Goal: Transaction & Acquisition: Book appointment/travel/reservation

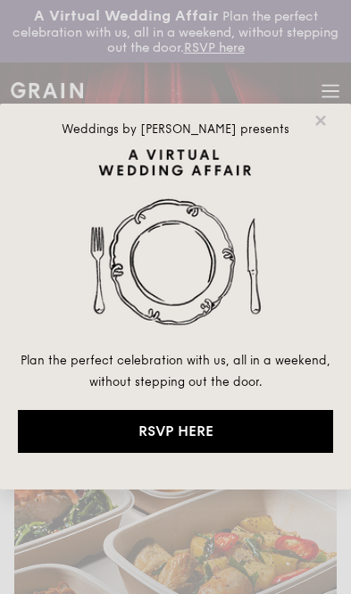
click at [324, 123] on icon at bounding box center [321, 120] width 10 height 10
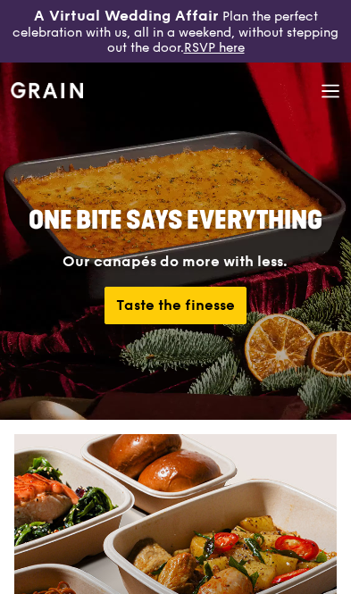
click at [332, 88] on icon at bounding box center [331, 91] width 20 height 20
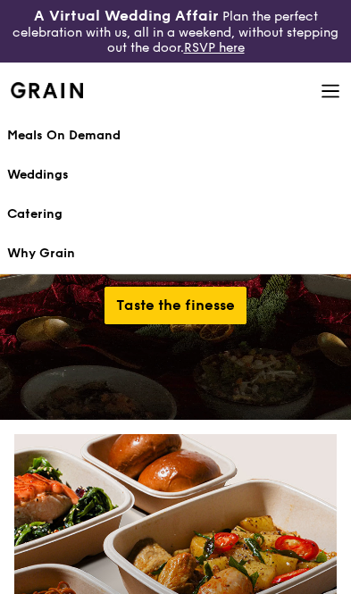
click at [161, 214] on div "Catering" at bounding box center [175, 215] width 337 height 18
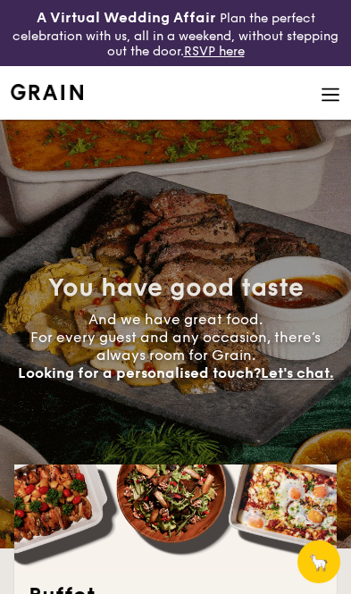
select select
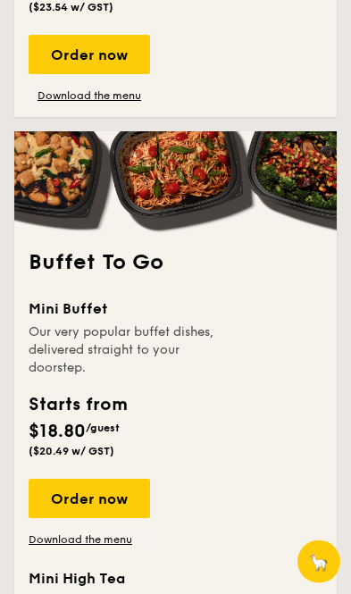
scroll to position [2278, 0]
click at [121, 512] on div "Order now" at bounding box center [90, 498] width 122 height 39
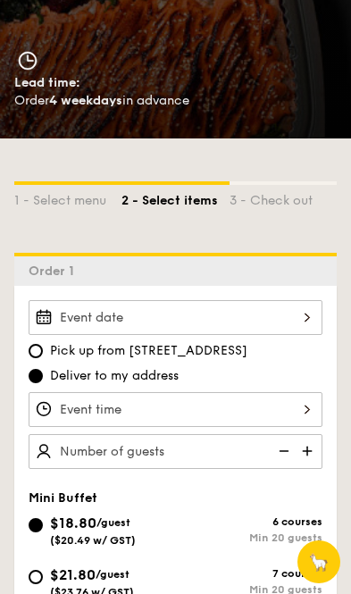
scroll to position [351, 0]
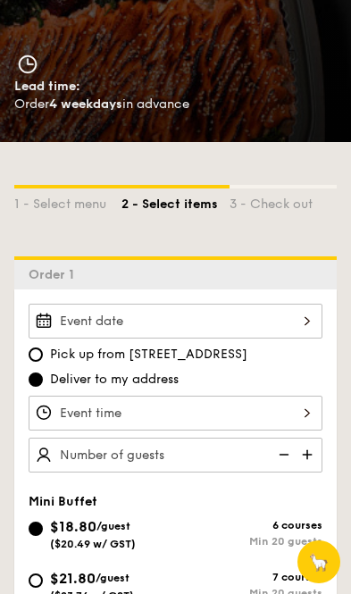
click at [296, 319] on div at bounding box center [176, 321] width 294 height 35
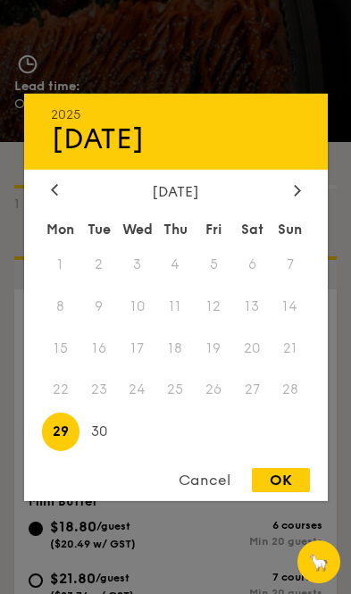
click at [297, 255] on div "September 2025 Mon Tue Wed Thu Fri Sat Sun 1 2 3 4 5 6 7 8 9 10 11 12 13 14 15 …" at bounding box center [176, 318] width 304 height 272
click at [52, 196] on icon at bounding box center [54, 190] width 7 height 12
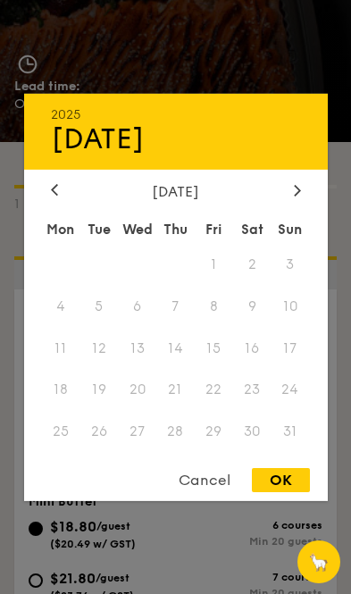
click at [300, 196] on icon at bounding box center [297, 190] width 7 height 12
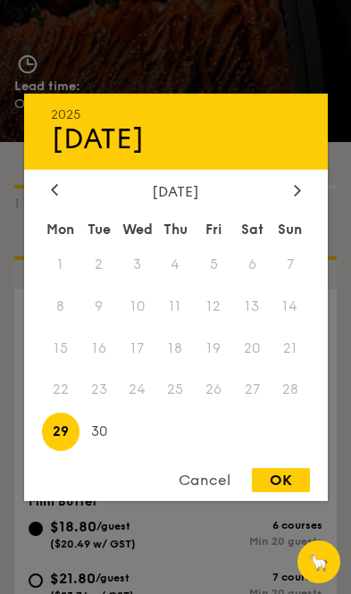
click at [252, 409] on span "27" at bounding box center [252, 390] width 38 height 38
click at [290, 409] on span "28" at bounding box center [291, 390] width 38 height 38
click at [307, 409] on span "28" at bounding box center [291, 390] width 38 height 38
click at [301, 199] on div at bounding box center [298, 190] width 16 height 17
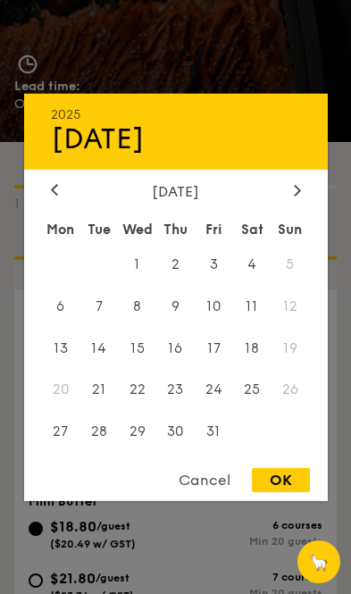
click at [60, 199] on div at bounding box center [54, 190] width 16 height 17
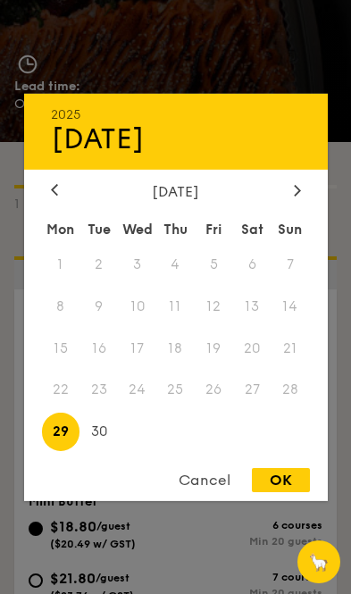
click at [231, 492] on div "Cancel" at bounding box center [205, 480] width 88 height 24
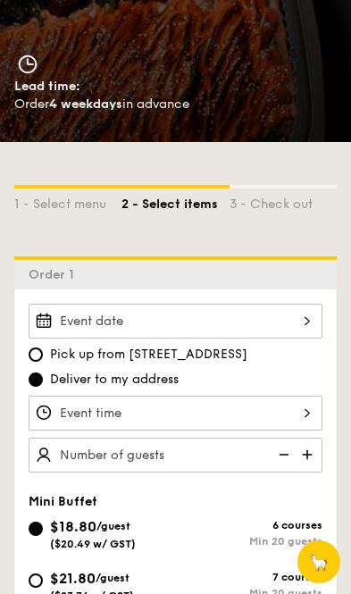
click at [232, 332] on div at bounding box center [176, 321] width 294 height 35
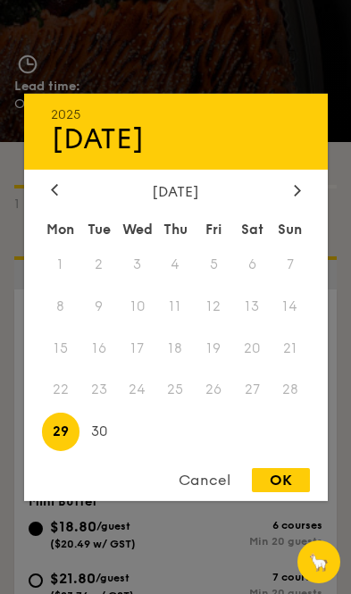
click at [201, 129] on div at bounding box center [175, 297] width 351 height 594
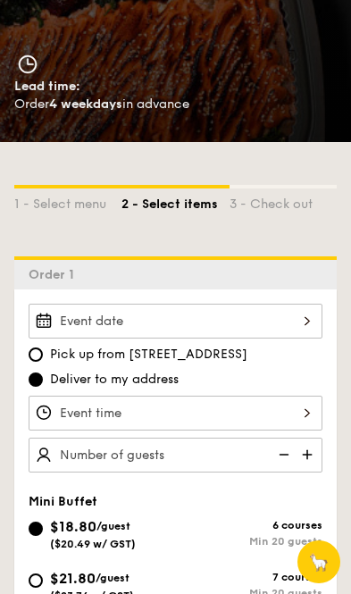
click at [217, 335] on div at bounding box center [176, 321] width 294 height 35
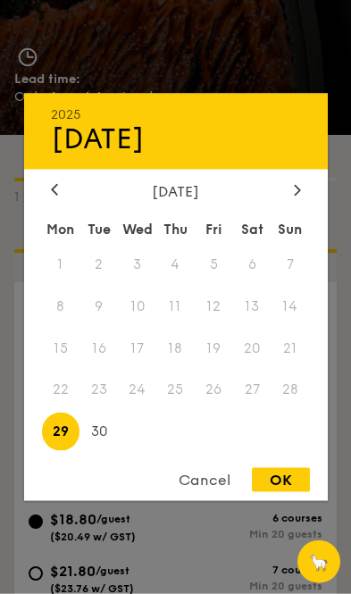
scroll to position [386, 0]
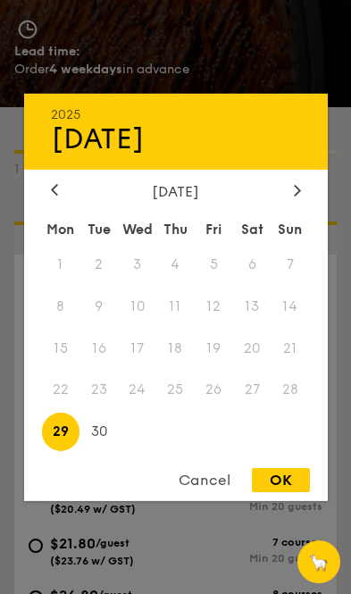
click at [222, 489] on div "Cancel" at bounding box center [205, 480] width 88 height 24
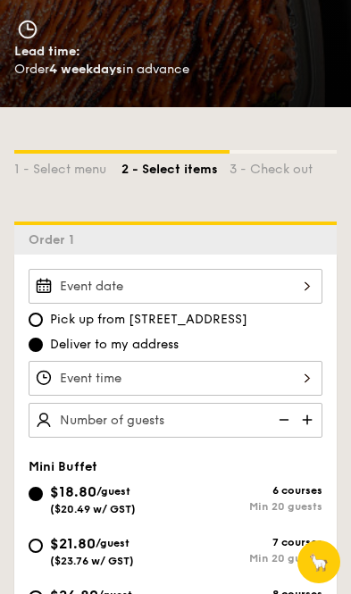
click at [212, 478] on div at bounding box center [175, 297] width 351 height 594
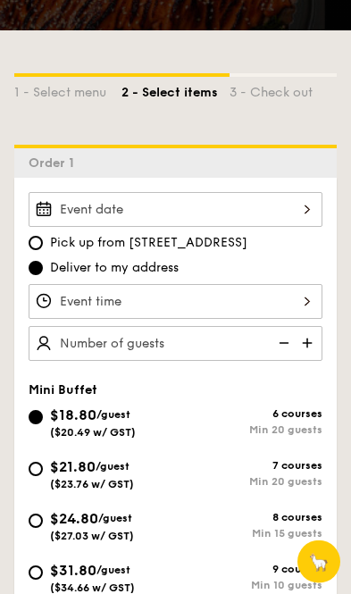
scroll to position [464, 0]
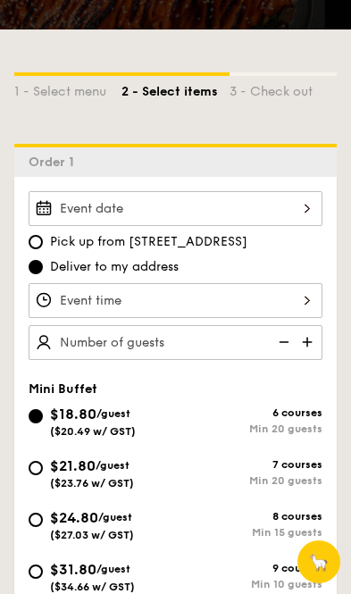
click at [312, 225] on div at bounding box center [176, 208] width 294 height 35
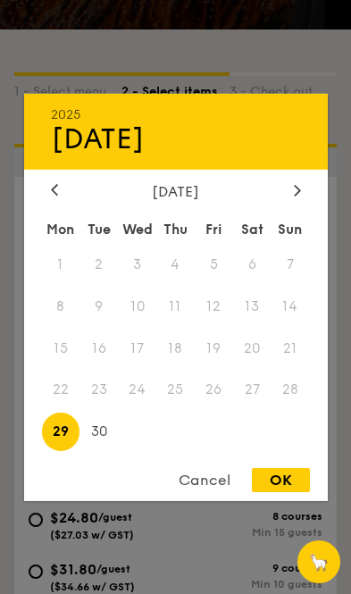
click at [211, 492] on div "Cancel" at bounding box center [205, 480] width 88 height 24
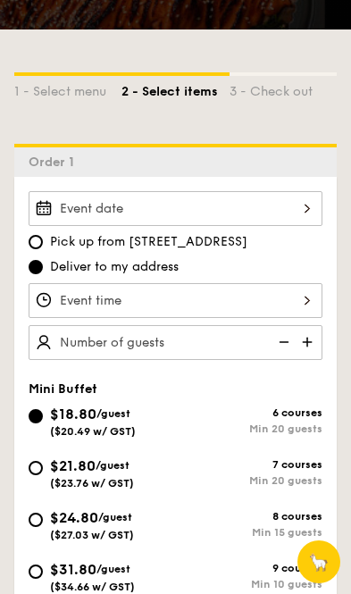
click at [216, 242] on span "Pick up from 5 Burn Road #05-01" at bounding box center [149, 242] width 198 height 18
click at [43, 242] on input "Pick up from 5 Burn Road #05-01" at bounding box center [36, 242] width 14 height 14
radio input "true"
click at [314, 203] on div at bounding box center [176, 208] width 294 height 35
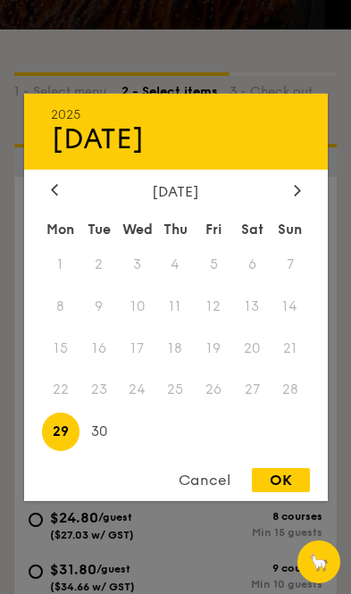
click at [205, 492] on div "Cancel" at bounding box center [205, 480] width 88 height 24
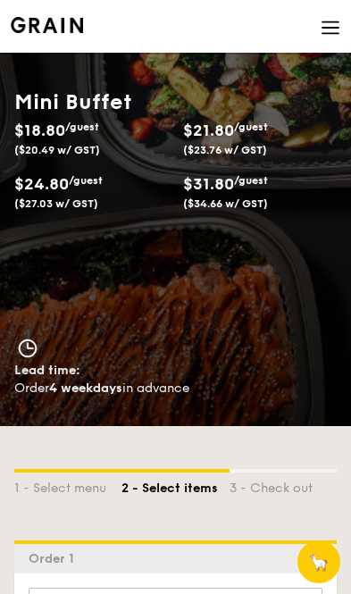
scroll to position [0, 0]
